Goal: Book appointment/travel/reservation

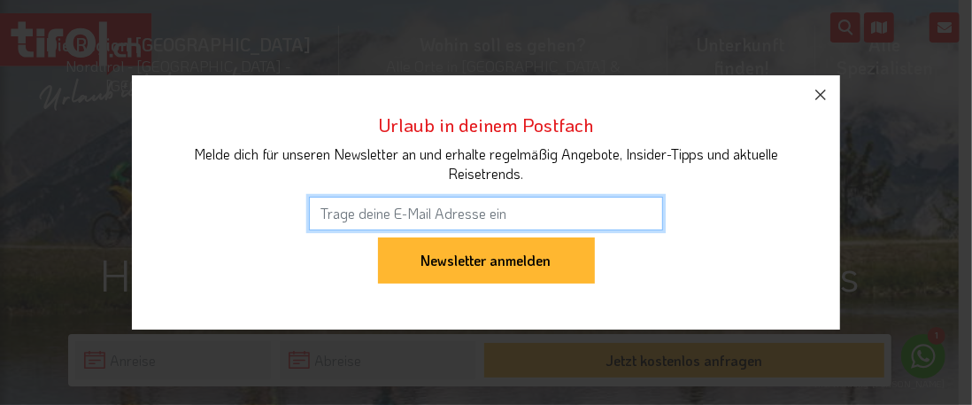
drag, startPoint x: 962, startPoint y: 26, endPoint x: 962, endPoint y: 50, distance: 23.9
click at [958, 50] on div "Urlaub in deinem Postfach Melde dich für unseren Newsletter an und erhalte rege…" at bounding box center [486, 202] width 972 height 405
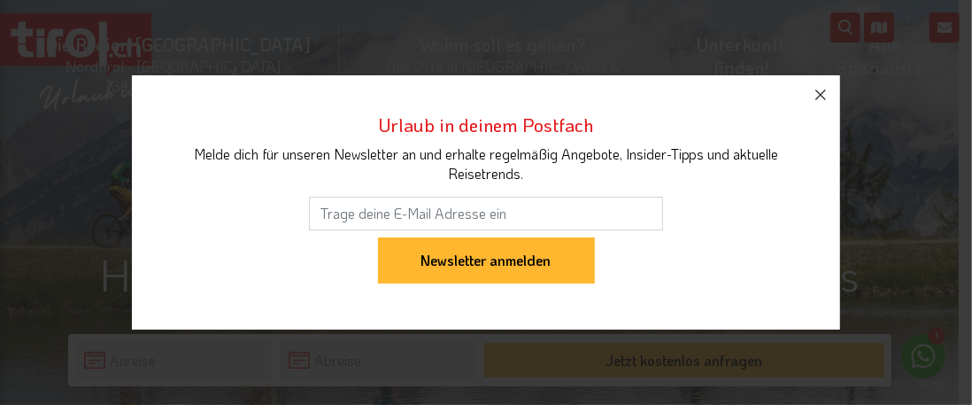
click at [820, 88] on icon "button" at bounding box center [820, 94] width 21 height 21
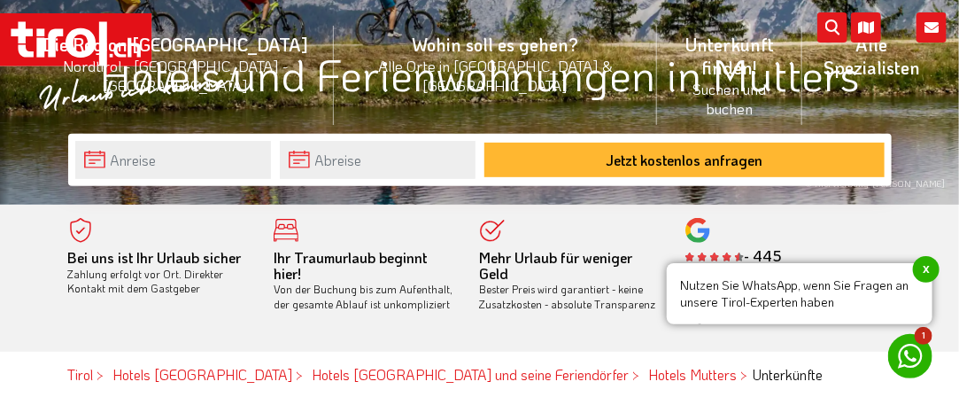
scroll to position [192, 0]
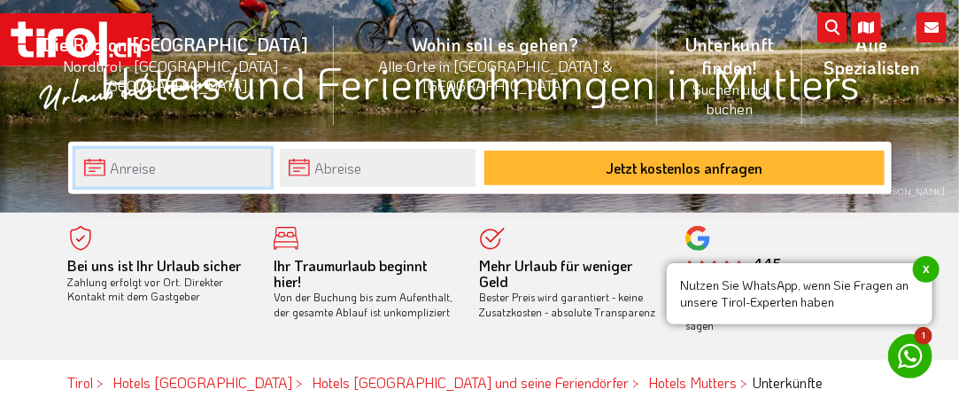
click at [156, 165] on input "text" at bounding box center [173, 168] width 196 height 38
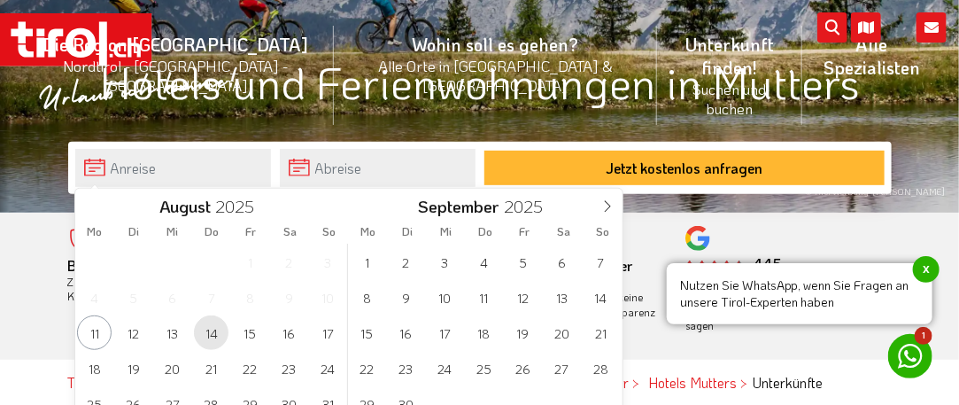
click at [211, 332] on span "14" at bounding box center [211, 332] width 35 height 35
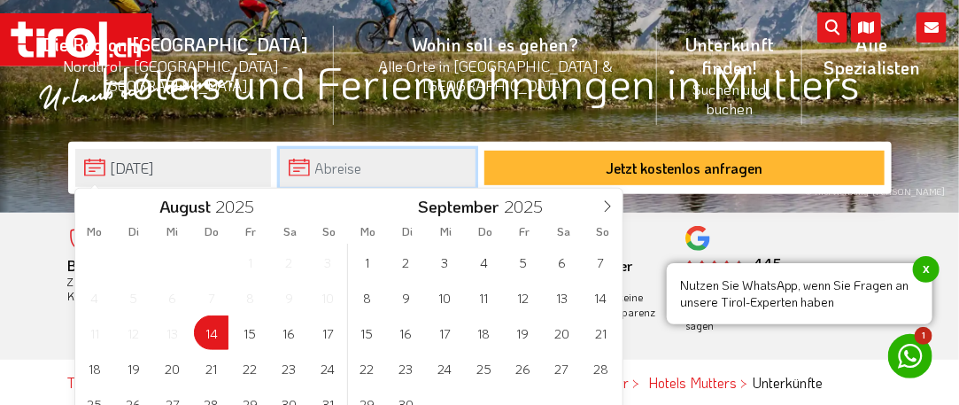
click at [338, 164] on input "text" at bounding box center [378, 168] width 196 height 38
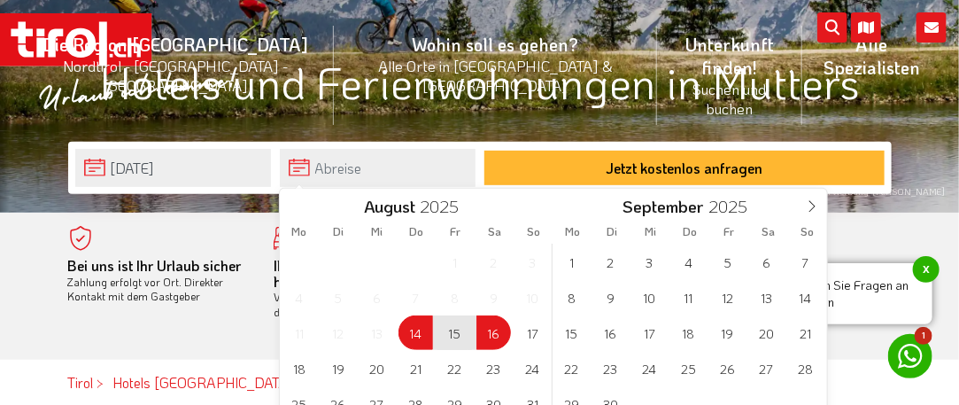
click at [494, 328] on span "16" at bounding box center [493, 332] width 35 height 35
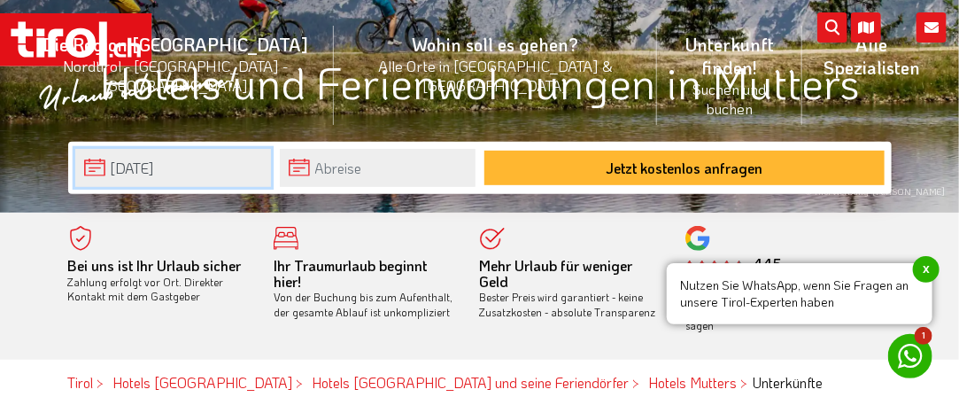
type input "[DATE]"
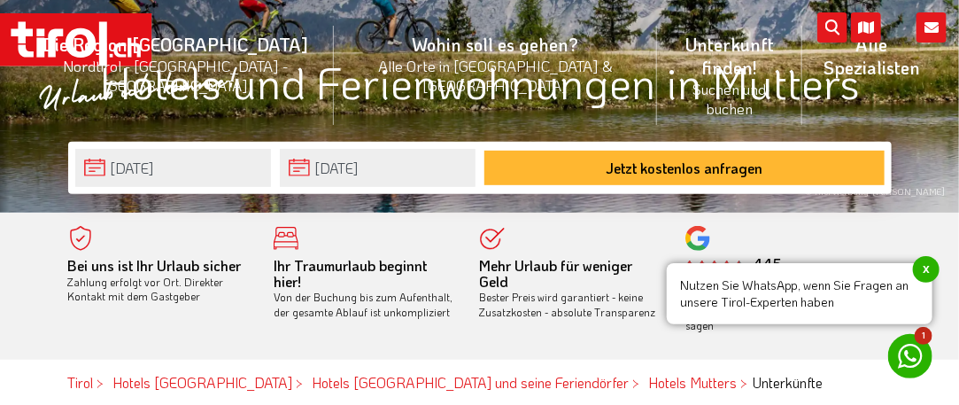
click at [926, 263] on span "x" at bounding box center [926, 269] width 27 height 27
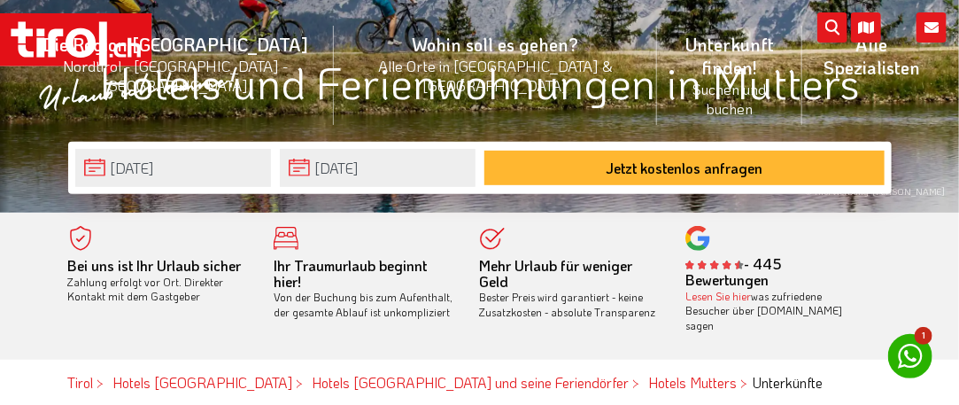
click at [731, 174] on button "Jetzt kostenlos anfragen" at bounding box center [684, 168] width 400 height 35
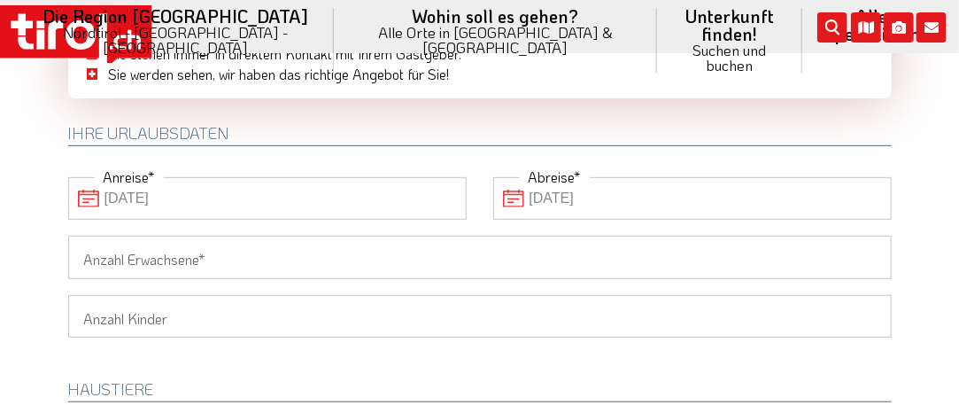
scroll to position [213, 0]
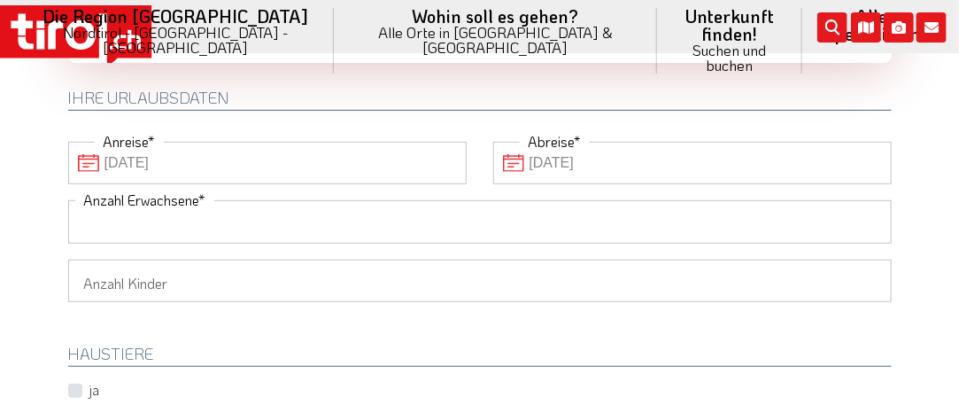
click at [112, 228] on input "Anzahl Erwachsene" at bounding box center [480, 221] width 824 height 43
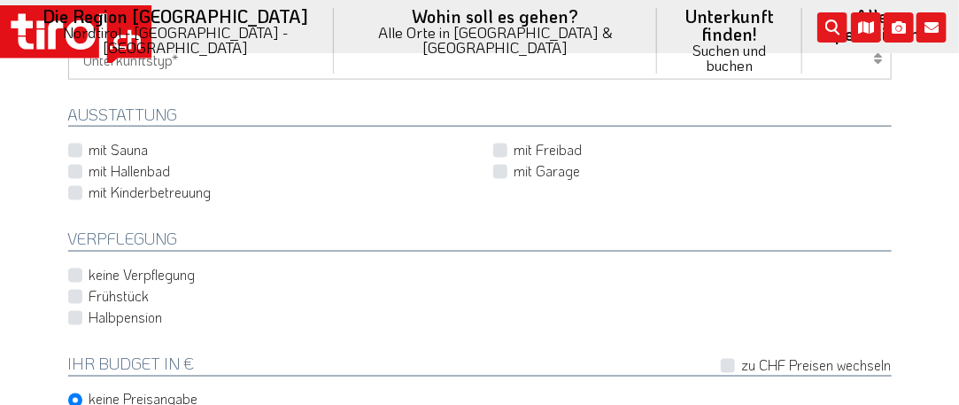
scroll to position [741, 0]
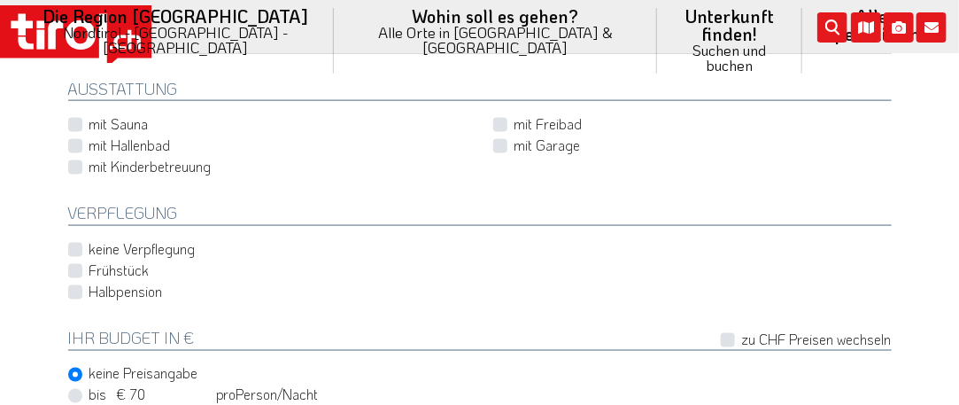
type input "2"
click at [89, 266] on label "Frühstück" at bounding box center [119, 269] width 60 height 19
click at [75, 266] on input "Frühstück" at bounding box center [484, 271] width 824 height 12
checkbox input "true"
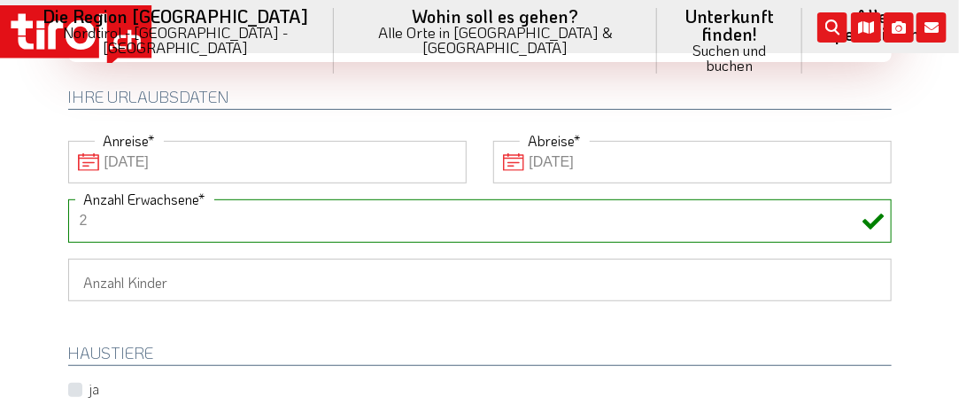
scroll to position [143, 0]
